Goal: Book appointment/travel/reservation

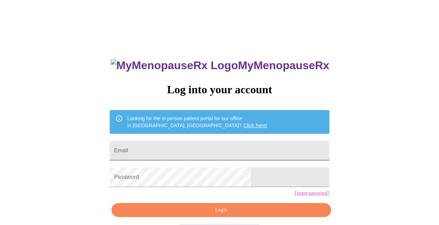
click at [199, 143] on input "Email" at bounding box center [219, 151] width 219 height 20
type input "[EMAIL_ADDRESS][DOMAIN_NAME]"
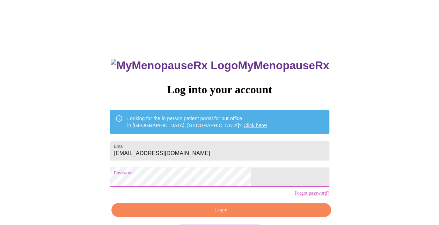
click at [176, 216] on button "Login" at bounding box center [220, 210] width 219 height 14
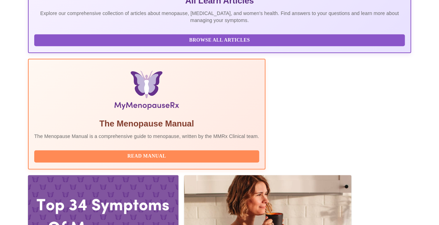
scroll to position [210, 0]
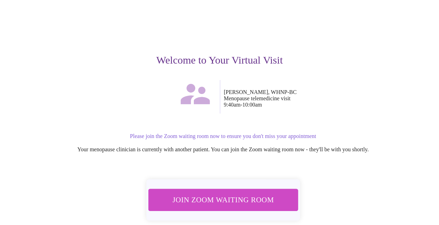
scroll to position [75, 0]
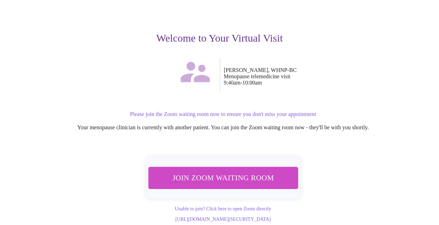
click at [242, 171] on span "Join Zoom Waiting Room" at bounding box center [222, 177] width 131 height 13
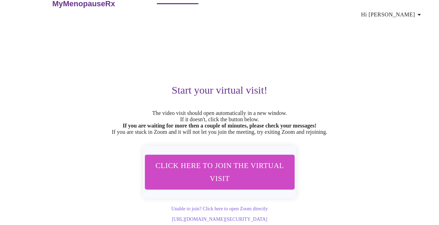
scroll to position [0, 0]
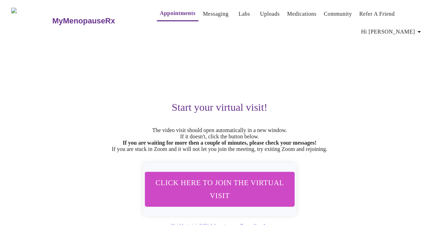
click at [160, 8] on link "Appointments" at bounding box center [178, 13] width 36 height 10
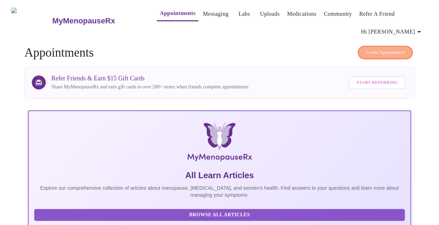
click at [376, 49] on span "Create Appointment" at bounding box center [385, 53] width 39 height 8
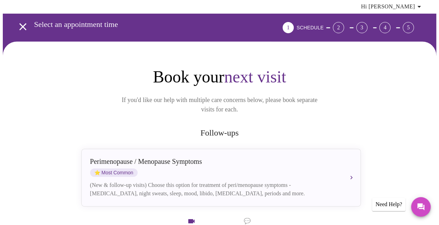
scroll to position [35, 0]
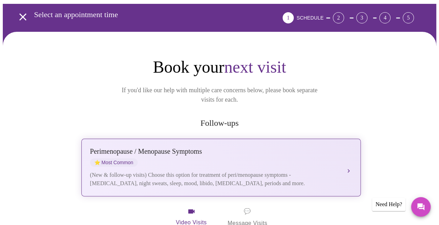
click at [319, 152] on div "[MEDICAL_DATA] / Menopause Symptoms ⭐ Most Common" at bounding box center [214, 156] width 248 height 19
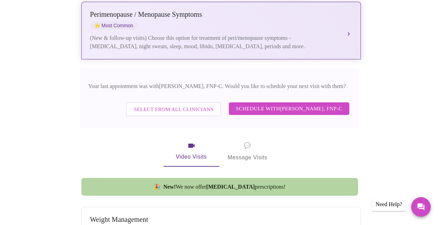
scroll to position [175, 0]
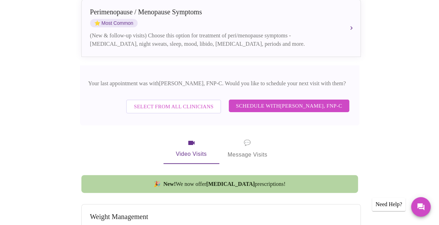
click at [166, 102] on span "Select from All Clinicians" at bounding box center [174, 106] width 80 height 9
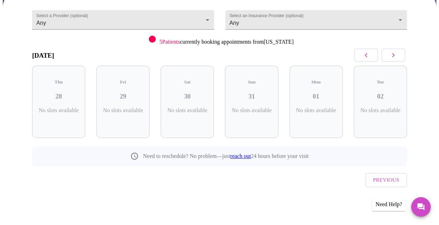
scroll to position [59, 0]
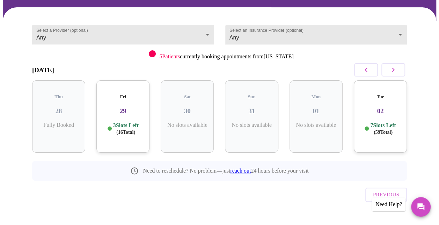
click at [395, 69] on icon "button" at bounding box center [393, 70] width 8 height 8
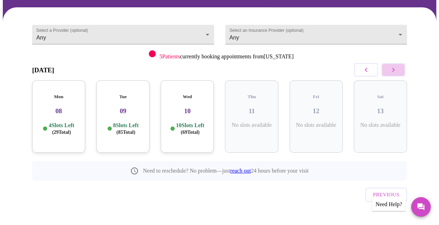
click at [395, 69] on icon "button" at bounding box center [393, 70] width 8 height 8
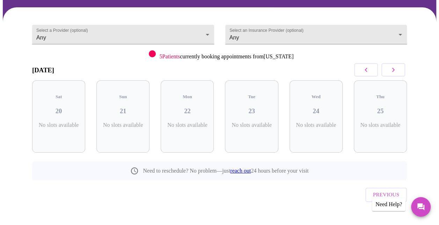
click at [395, 69] on icon "button" at bounding box center [393, 70] width 8 height 8
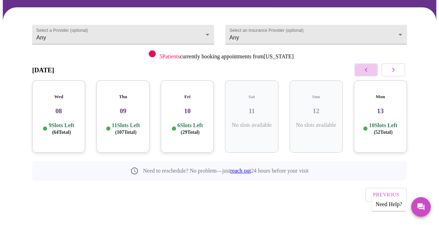
click at [370, 69] on icon "button" at bounding box center [366, 70] width 8 height 8
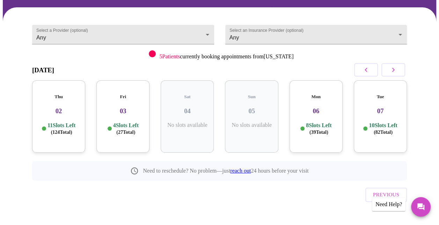
click at [118, 111] on div "Fri 03 4 Slots Left ( 27 Total)" at bounding box center [122, 116] width 53 height 72
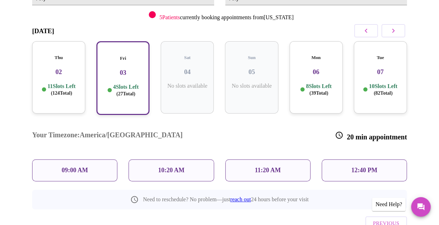
scroll to position [116, 0]
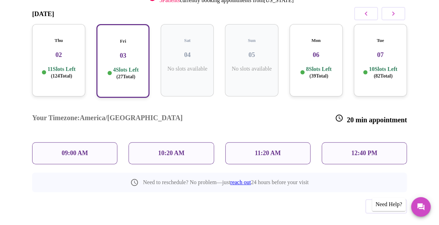
click at [351, 142] on div "12:40 PM" at bounding box center [364, 153] width 85 height 22
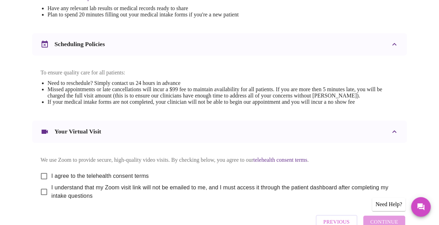
scroll to position [293, 0]
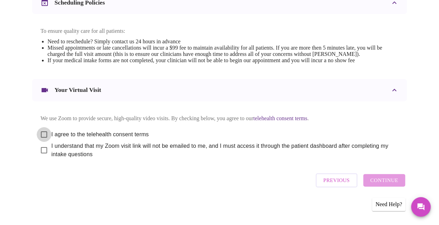
click at [42, 131] on input "I agree to the telehealth consent terms" at bounding box center [44, 134] width 15 height 15
checkbox input "true"
click at [41, 150] on input "I understand that my Zoom visit link will not be emailed to me, and I must acce…" at bounding box center [44, 150] width 15 height 15
checkbox input "true"
click at [381, 183] on span "Continue" at bounding box center [384, 180] width 28 height 9
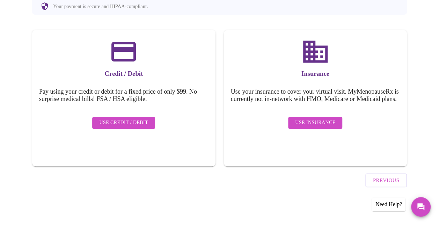
scroll to position [82, 0]
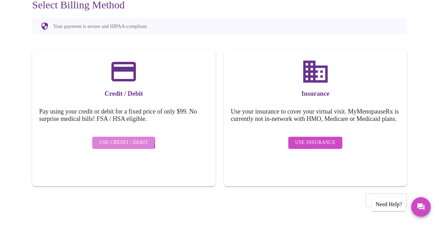
click at [113, 138] on span "Use Credit / Debit" at bounding box center [123, 142] width 49 height 9
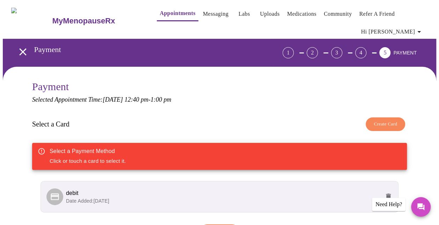
click at [170, 194] on span "debit" at bounding box center [223, 193] width 314 height 8
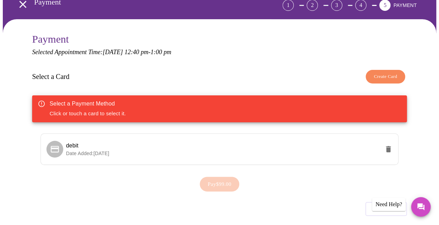
scroll to position [70, 0]
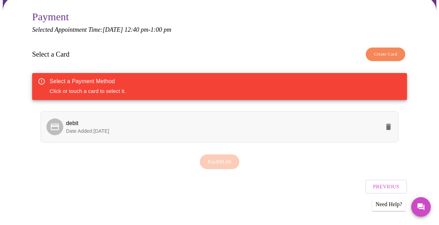
click at [67, 119] on span "debit" at bounding box center [223, 123] width 314 height 8
click at [226, 160] on span "Pay $99.00" at bounding box center [220, 161] width 24 height 9
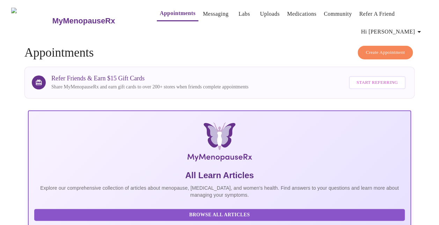
click at [239, 10] on link "Labs" at bounding box center [245, 14] width 12 height 10
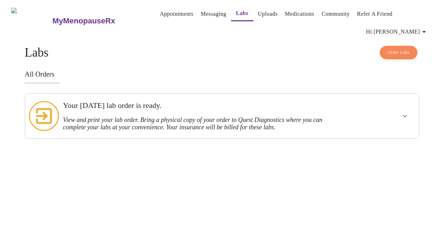
click at [169, 126] on h3 "View and print your lab order. Bring a physical copy of your order to Quest Dia…" at bounding box center [203, 123] width 280 height 15
click at [209, 116] on h3 "View and print your lab order. Bring a physical copy of your order to Quest Dia…" at bounding box center [203, 123] width 280 height 15
click at [407, 115] on icon "show more" at bounding box center [405, 116] width 4 height 2
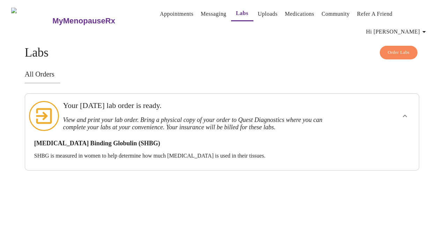
click at [201, 11] on link "Messaging" at bounding box center [213, 14] width 25 height 10
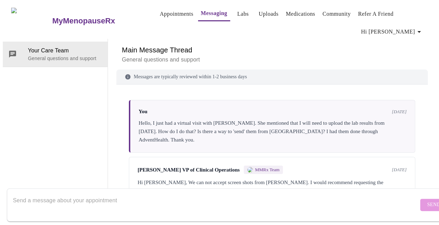
click at [237, 9] on link "Labs" at bounding box center [243, 14] width 12 height 10
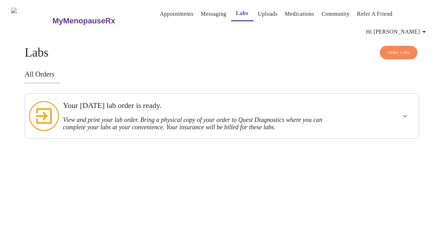
click at [160, 9] on link "Appointments" at bounding box center [177, 14] width 34 height 10
